Goal: Information Seeking & Learning: Learn about a topic

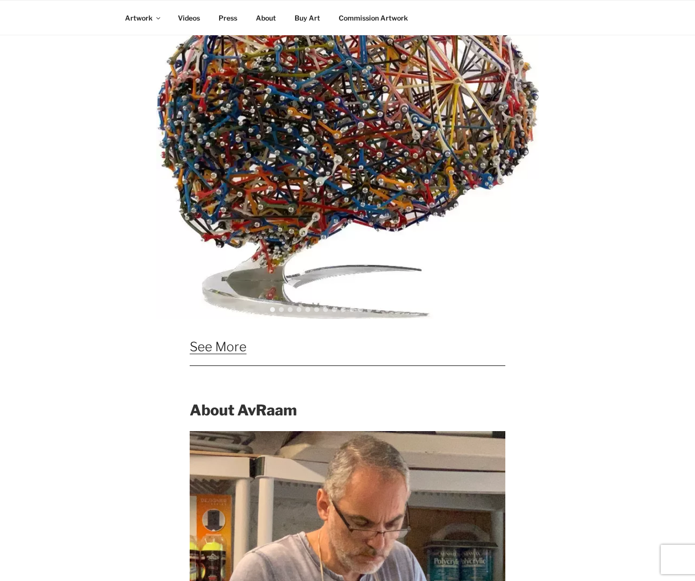
scroll to position [735, 0]
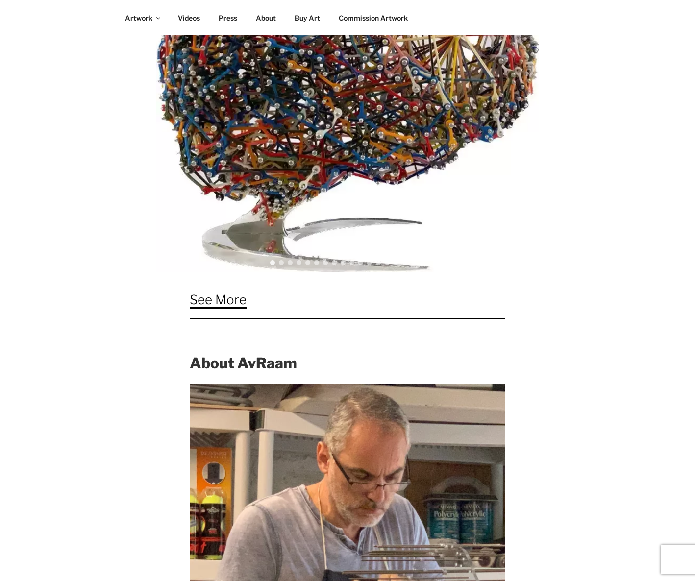
click at [247, 300] on link "See More" at bounding box center [218, 299] width 57 height 15
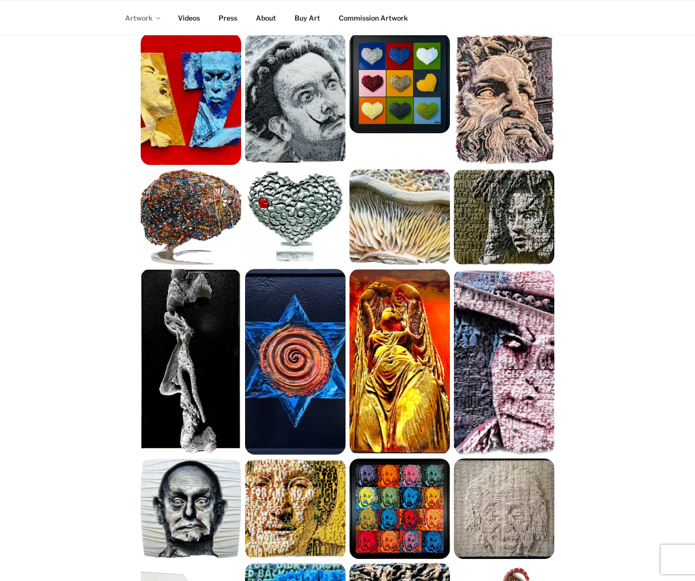
scroll to position [163, 0]
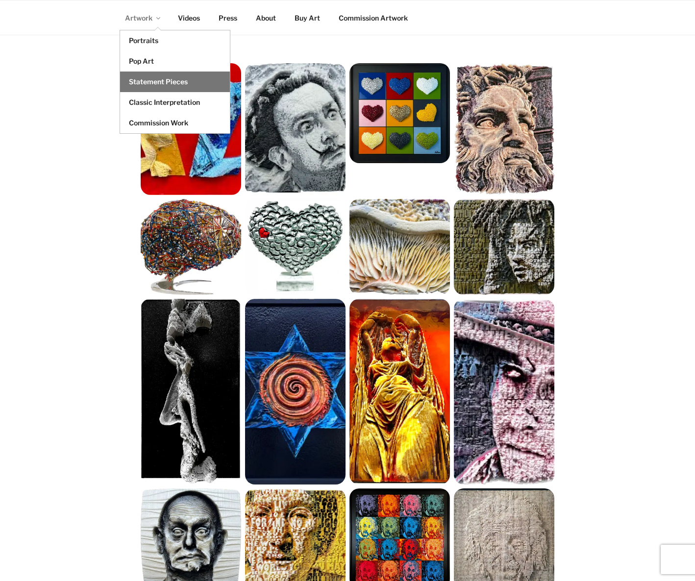
click at [144, 84] on link "Statement Pieces" at bounding box center [175, 82] width 110 height 21
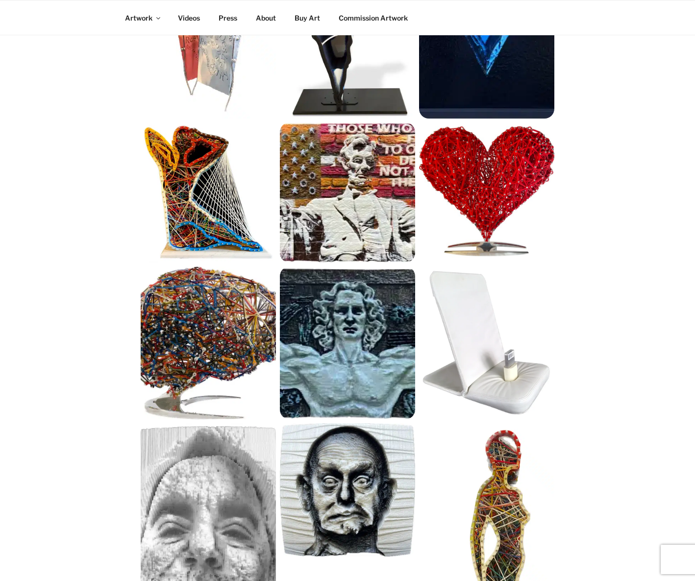
scroll to position [408, 0]
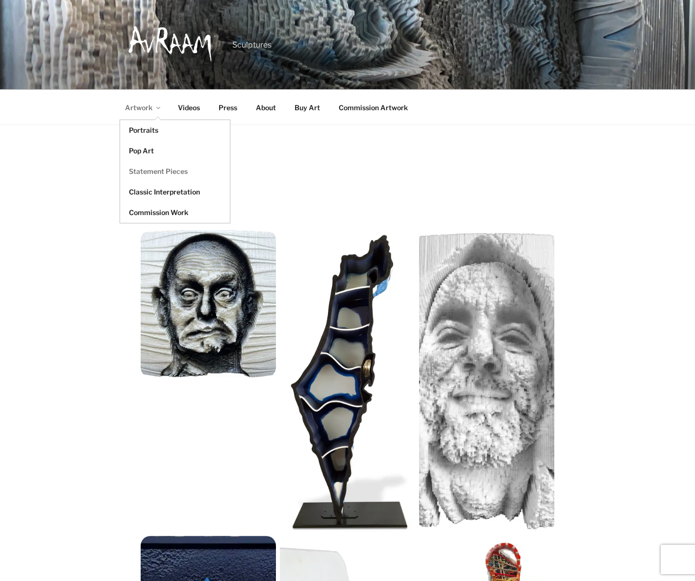
click at [136, 105] on link "Artwork" at bounding box center [141, 108] width 51 height 24
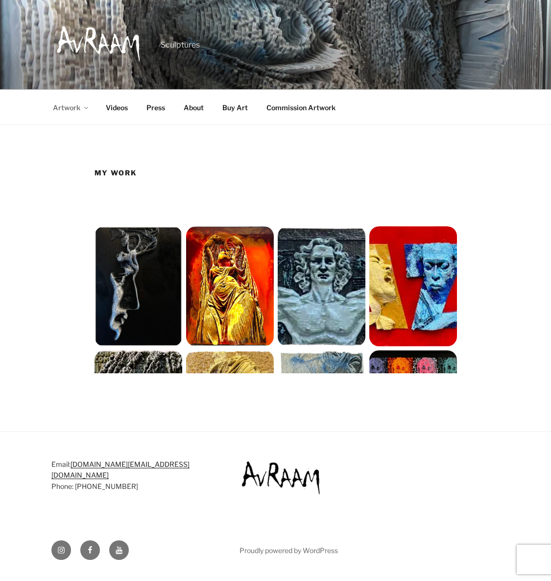
click at [64, 275] on div "My Work" at bounding box center [276, 276] width 490 height 217
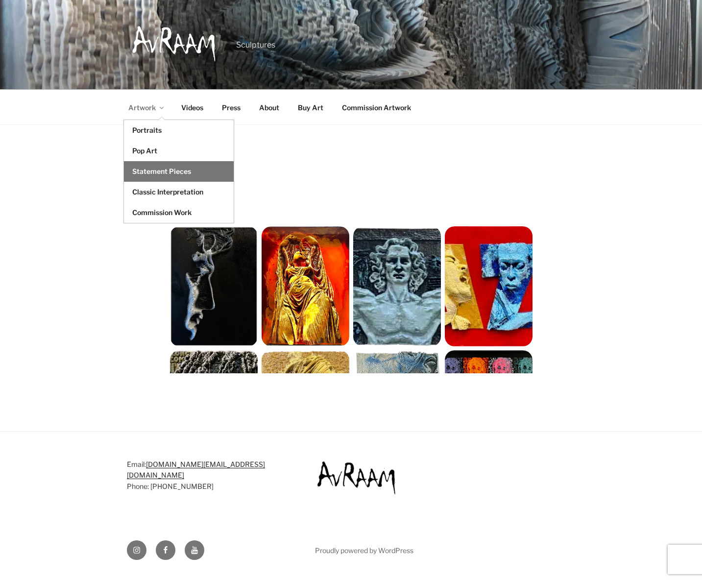
click at [153, 175] on link "Statement Pieces" at bounding box center [179, 171] width 110 height 21
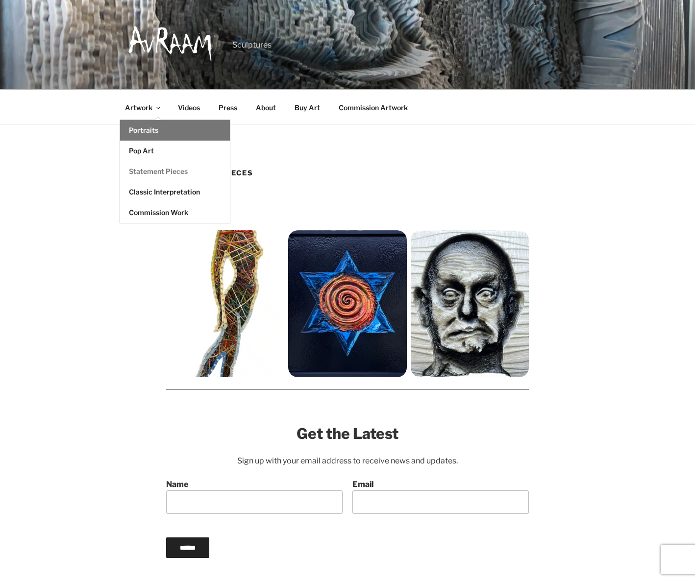
click at [148, 132] on link "Portraits" at bounding box center [175, 130] width 110 height 21
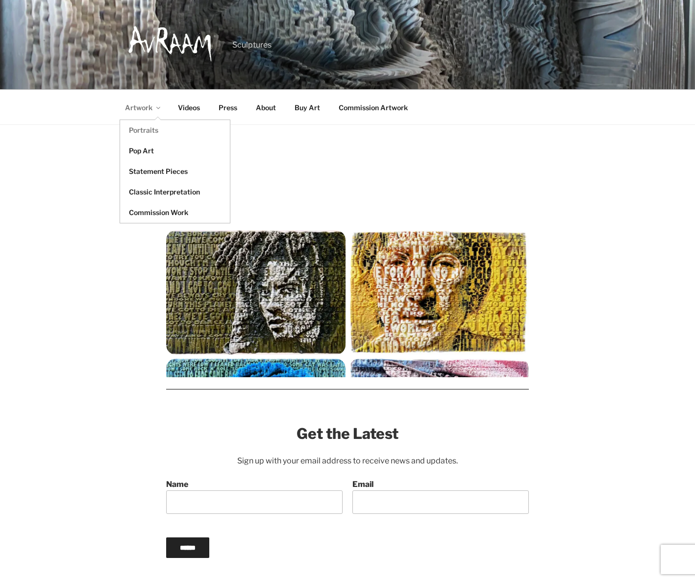
click at [134, 108] on link "Artwork" at bounding box center [141, 108] width 51 height 24
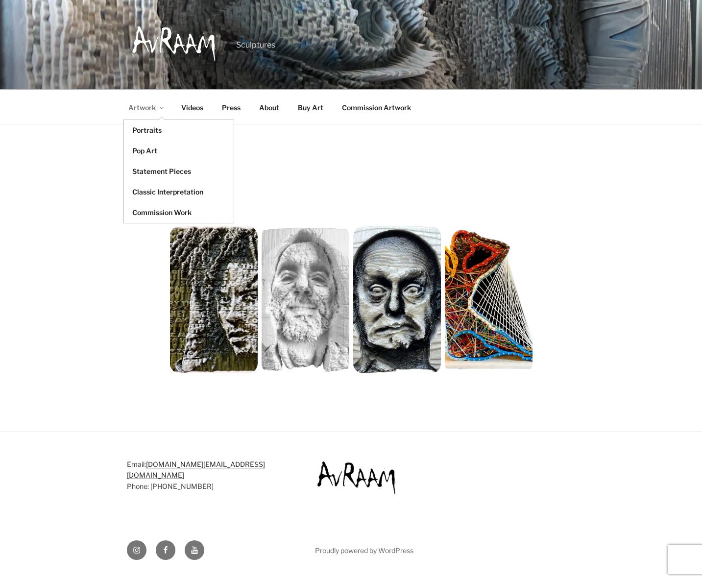
click at [137, 110] on link "Artwork" at bounding box center [145, 108] width 51 height 24
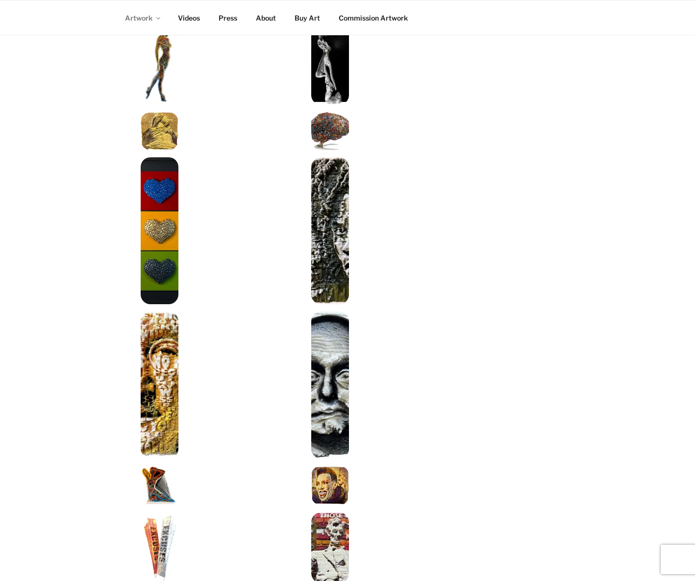
scroll to position [572, 0]
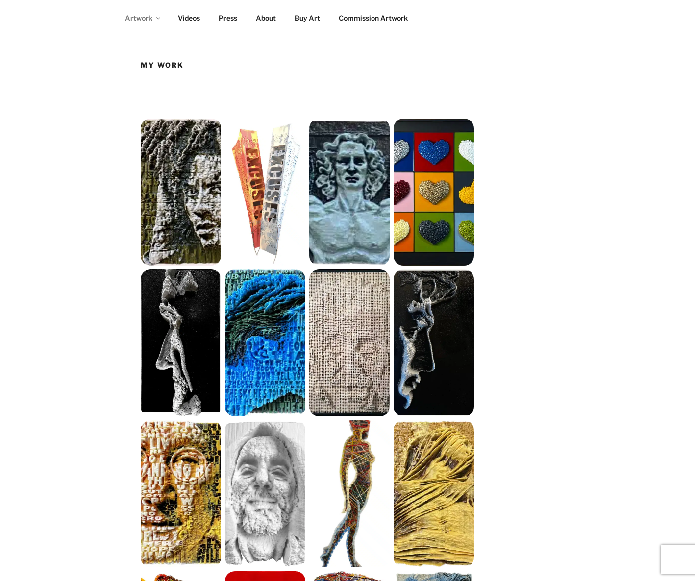
scroll to position [89, 0]
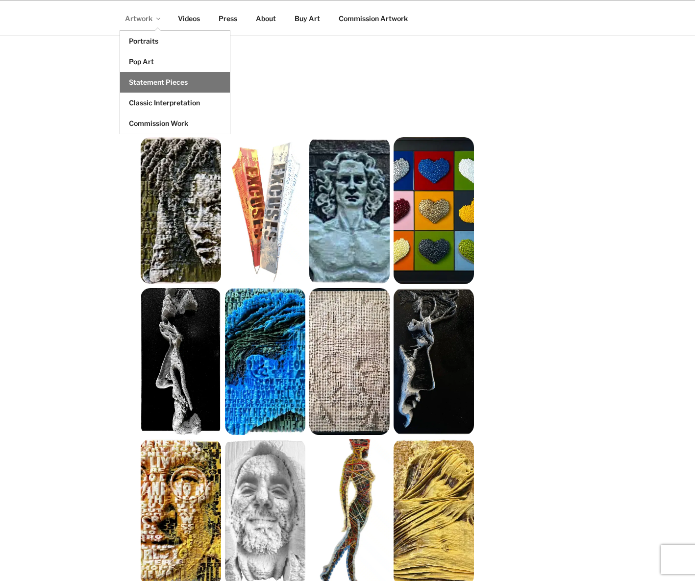
click at [142, 76] on link "Statement Pieces" at bounding box center [175, 82] width 110 height 21
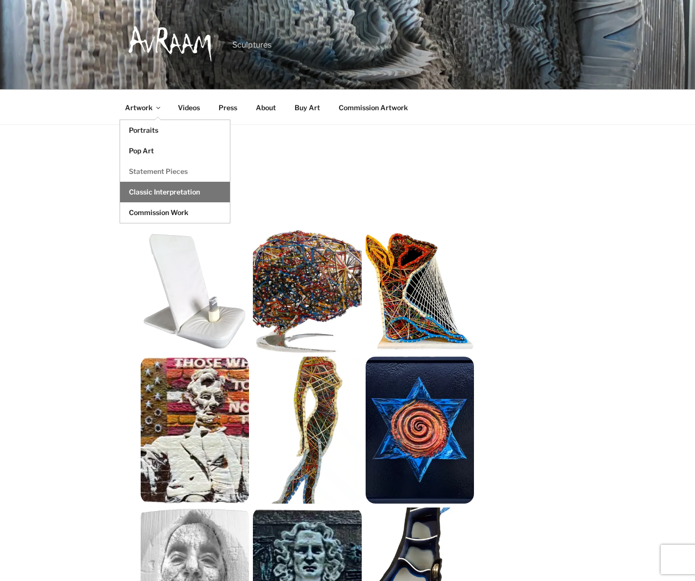
click at [153, 192] on link "Classic Interpretation" at bounding box center [175, 192] width 110 height 21
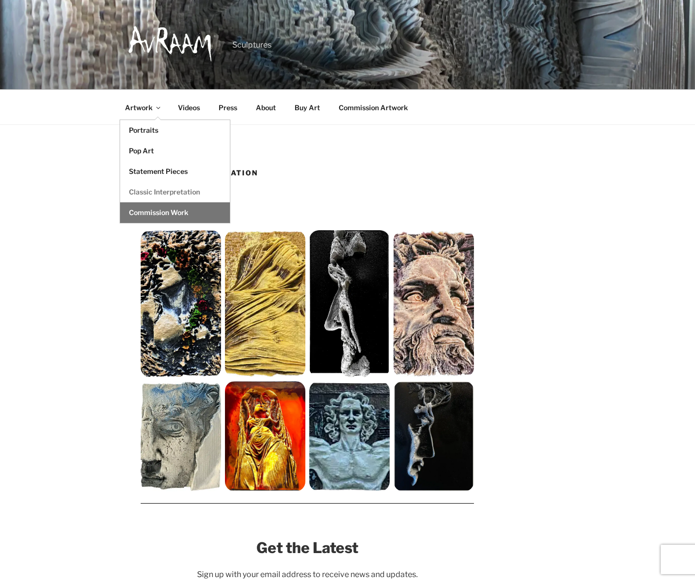
click at [137, 207] on link "Commission Work" at bounding box center [175, 212] width 110 height 21
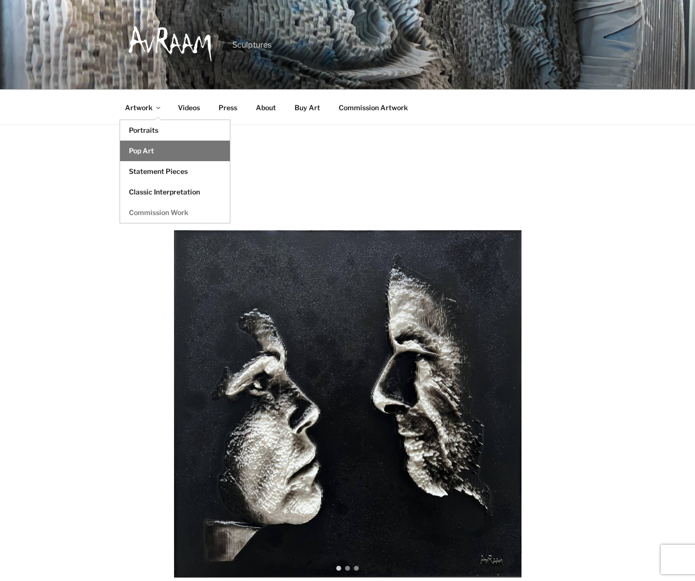
click at [139, 150] on link "Pop Art" at bounding box center [175, 151] width 110 height 21
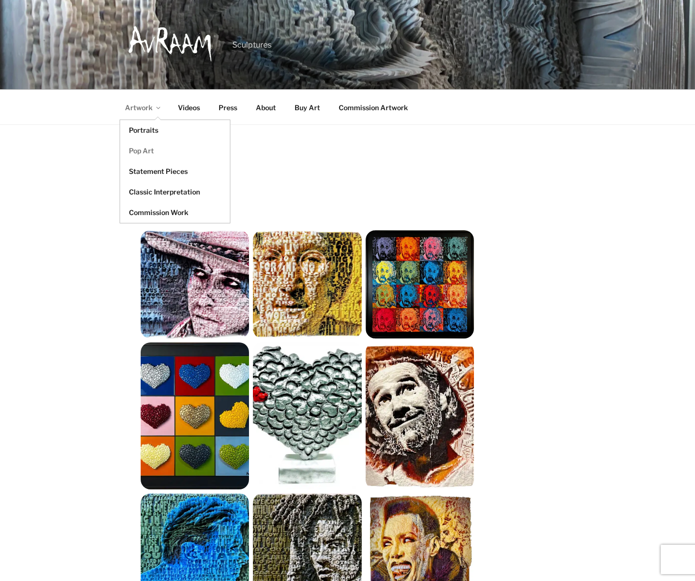
click at [136, 108] on link "Artwork" at bounding box center [141, 108] width 51 height 24
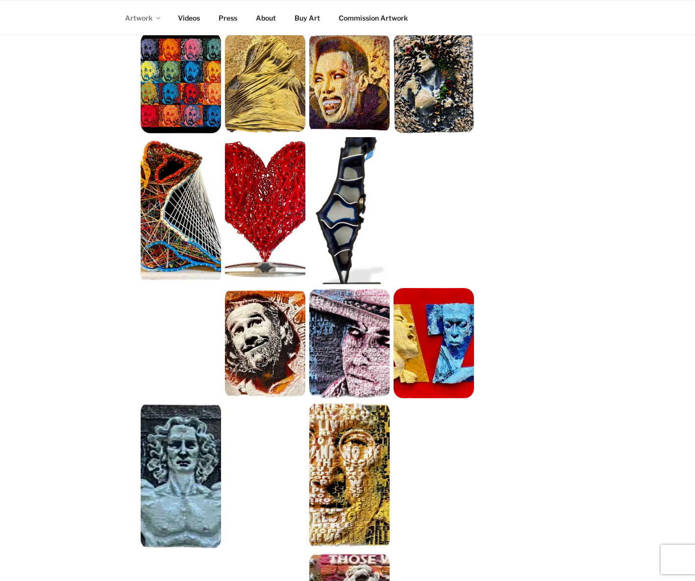
scroll to position [722, 0]
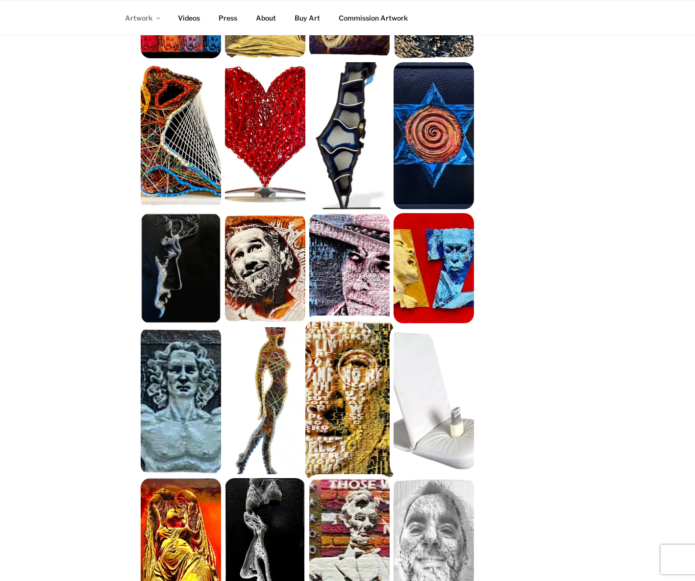
click at [318, 393] on img at bounding box center [349, 401] width 88 height 162
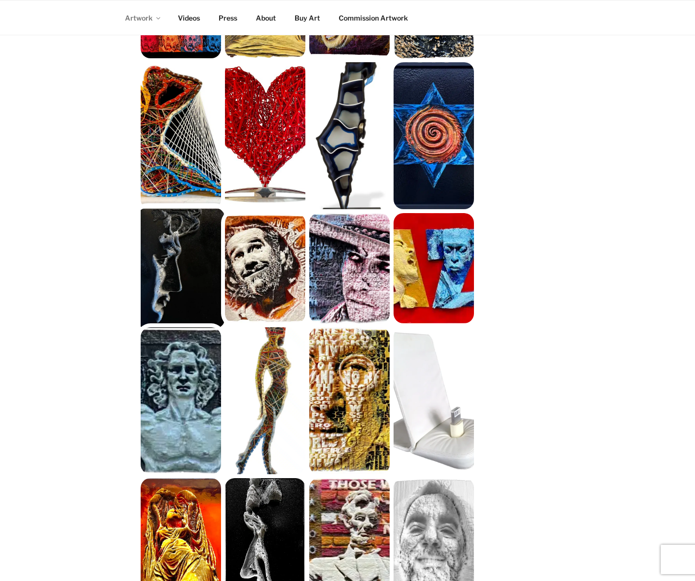
click at [163, 255] on img at bounding box center [181, 268] width 88 height 121
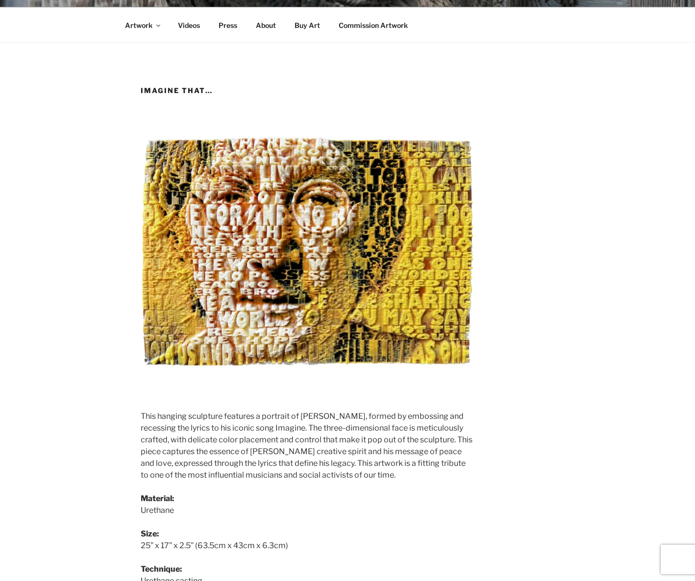
scroll to position [82, 0]
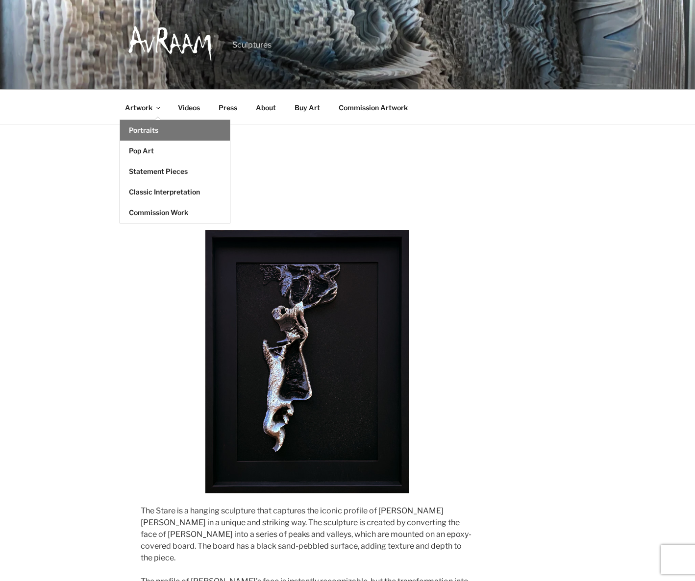
click at [144, 130] on link "Portraits" at bounding box center [175, 130] width 110 height 21
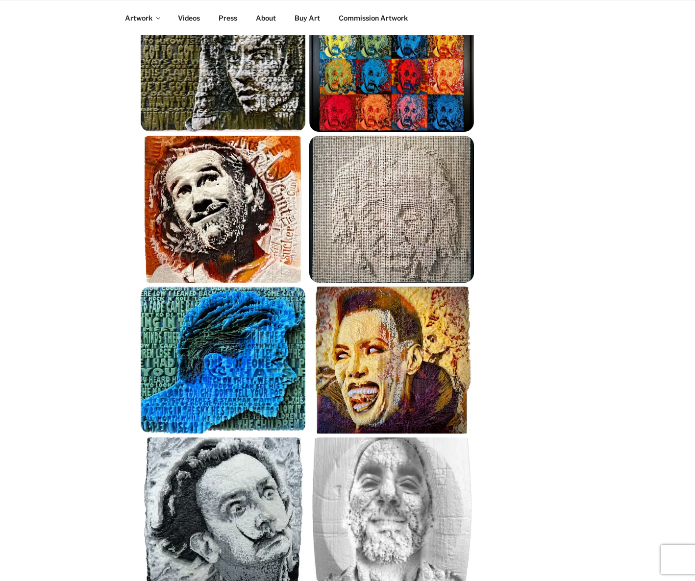
scroll to position [245, 0]
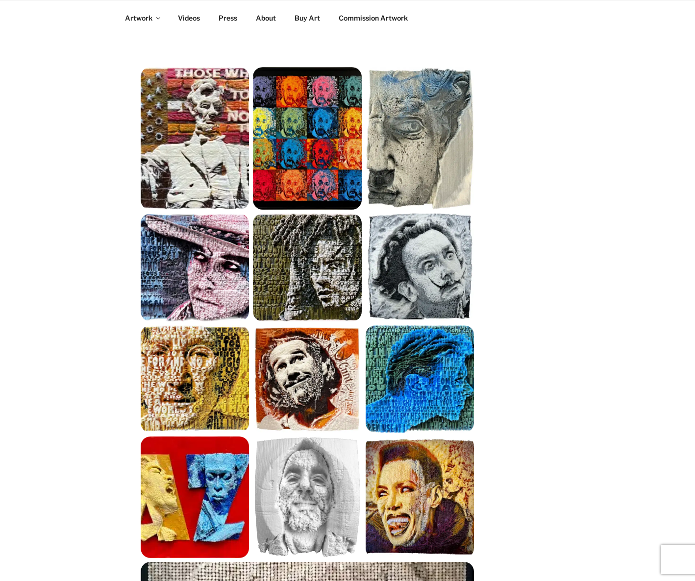
scroll to position [82, 0]
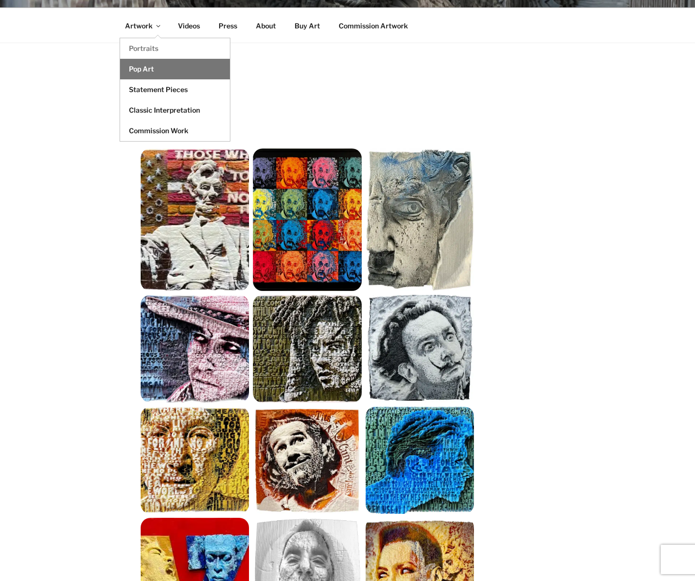
click at [144, 72] on link "Pop Art" at bounding box center [175, 69] width 110 height 21
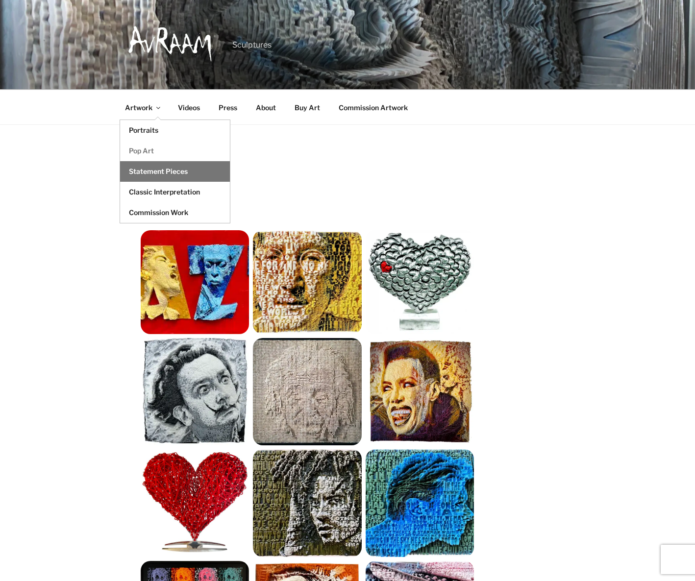
click at [154, 174] on link "Statement Pieces" at bounding box center [175, 171] width 110 height 21
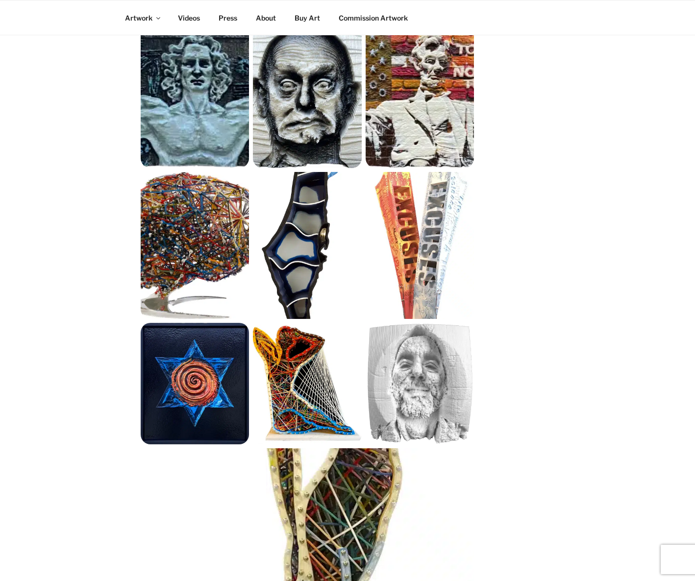
scroll to position [327, 0]
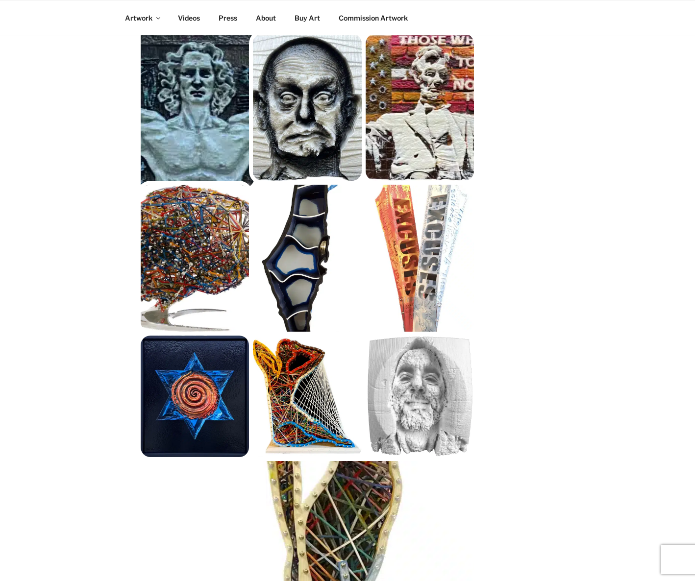
scroll to position [409, 0]
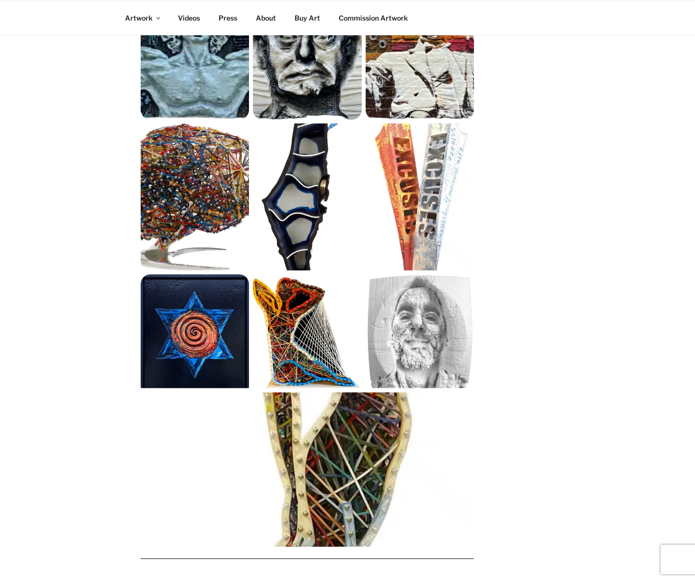
click at [323, 440] on img at bounding box center [307, 474] width 367 height 162
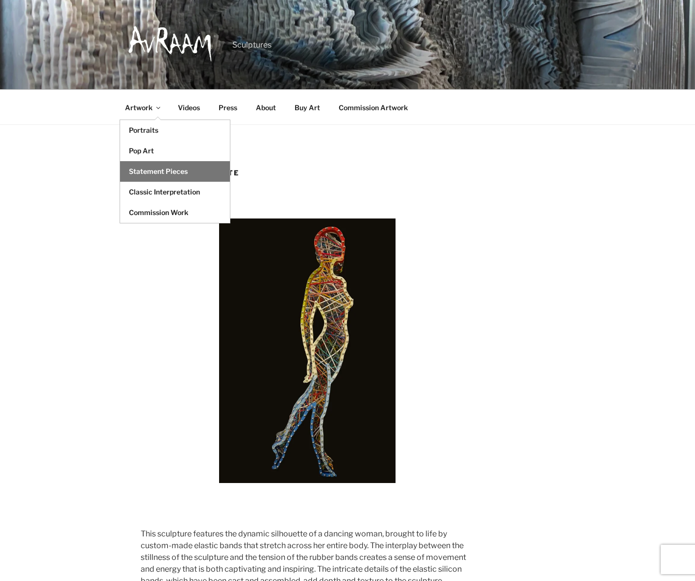
click at [142, 174] on link "Statement Pieces" at bounding box center [175, 171] width 110 height 21
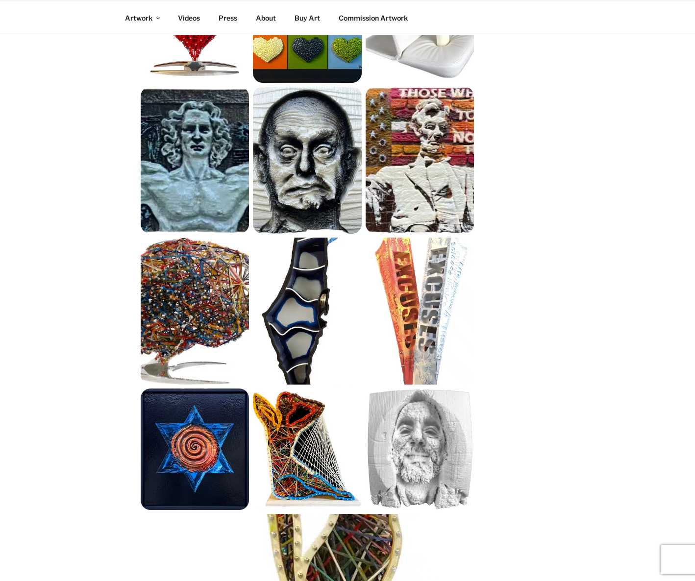
scroll to position [408, 0]
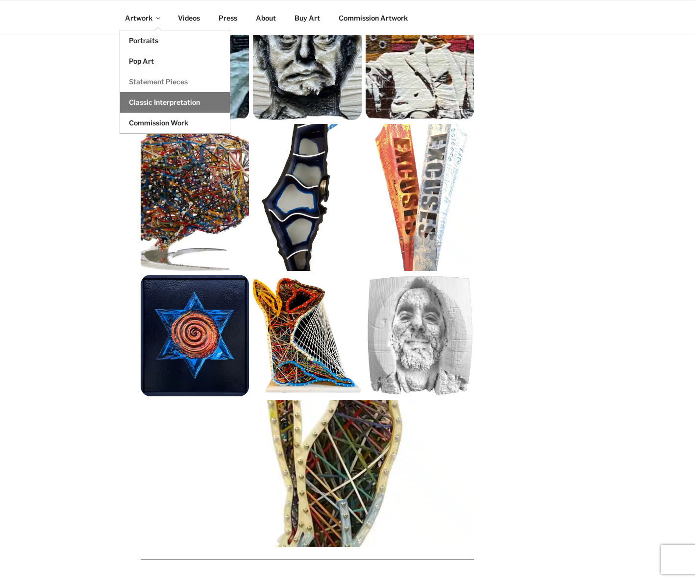
click at [165, 102] on link "Classic Interpretation" at bounding box center [175, 102] width 110 height 21
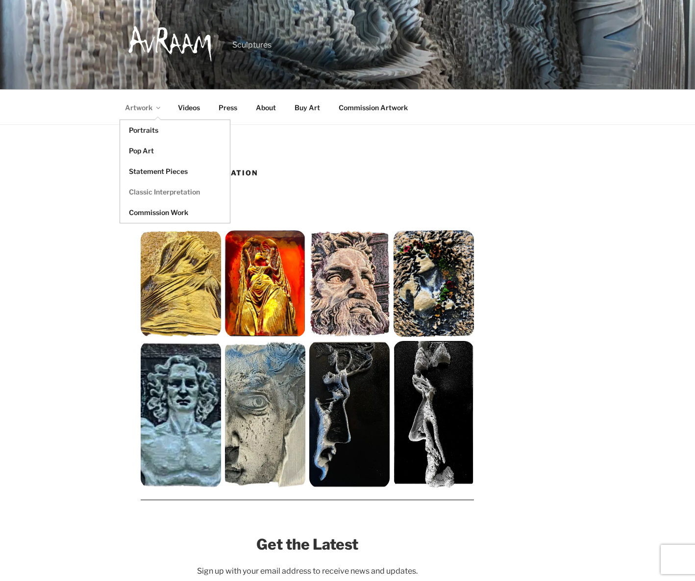
click at [146, 102] on link "Artwork" at bounding box center [141, 108] width 51 height 24
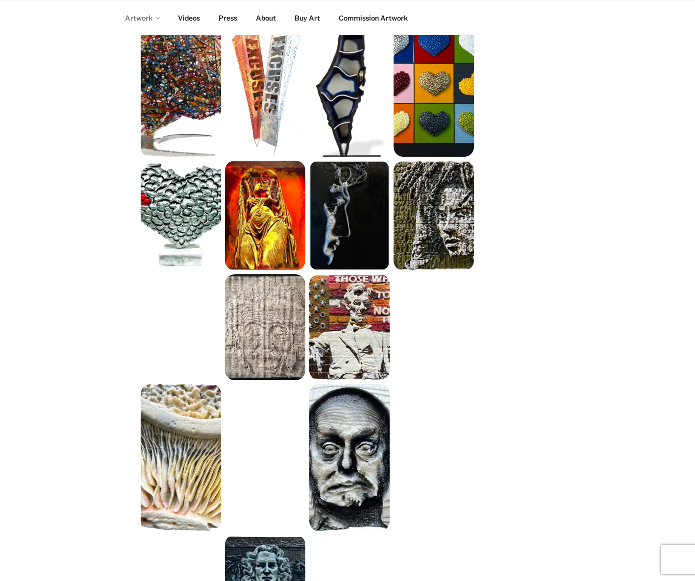
scroll to position [735, 0]
